Goal: Find specific page/section: Find specific page/section

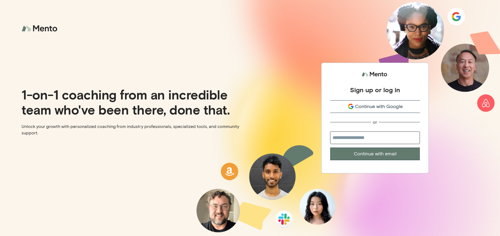
click at [359, 103] on span "Continue with Google" at bounding box center [379, 106] width 48 height 7
click at [348, 105] on icon "submit" at bounding box center [350, 106] width 6 height 6
